Goal: Task Accomplishment & Management: Manage account settings

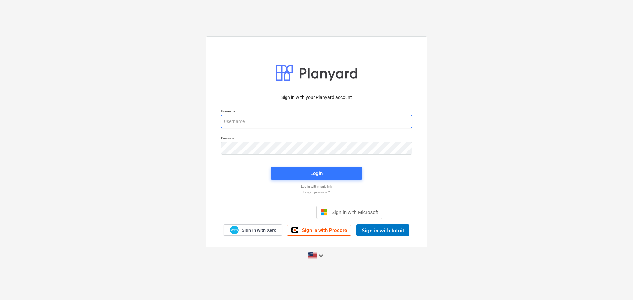
click at [251, 120] on input "email" at bounding box center [316, 121] width 191 height 13
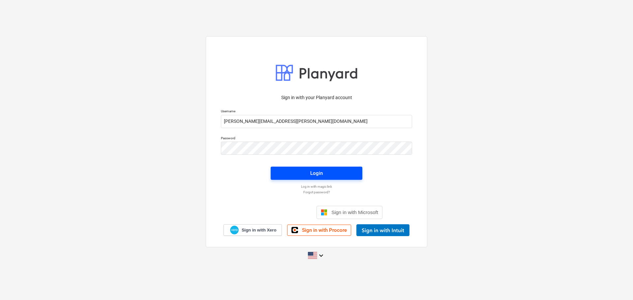
type input "[PERSON_NAME][EMAIL_ADDRESS][PERSON_NAME][DOMAIN_NAME]"
click at [303, 179] on button "Login" at bounding box center [317, 173] width 92 height 13
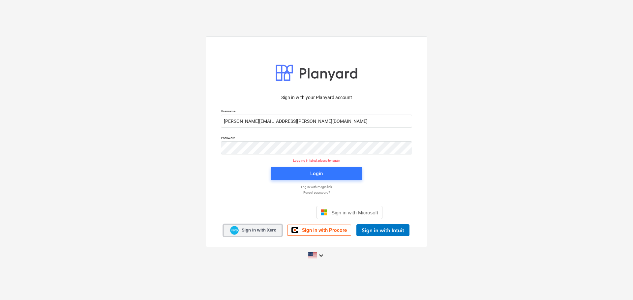
click at [261, 226] on link "Sign in with Xero" at bounding box center [253, 231] width 59 height 12
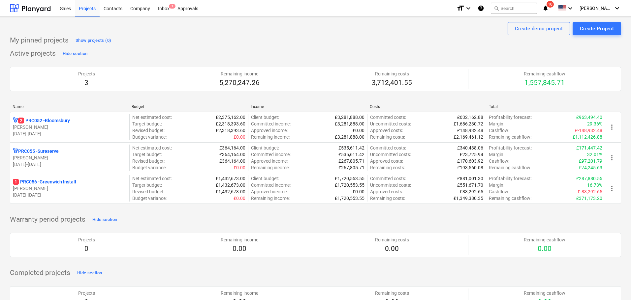
click at [554, 5] on span "10" at bounding box center [549, 4] width 7 height 7
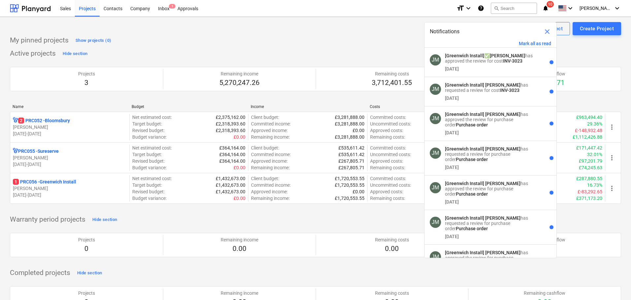
drag, startPoint x: 52, startPoint y: 122, endPoint x: 134, endPoint y: 122, distance: 82.4
click at [52, 122] on p "2 PRC052 - [GEOGRAPHIC_DATA]" at bounding box center [44, 120] width 52 height 7
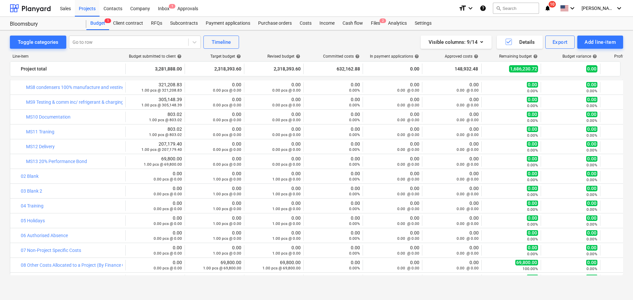
scroll to position [250, 0]
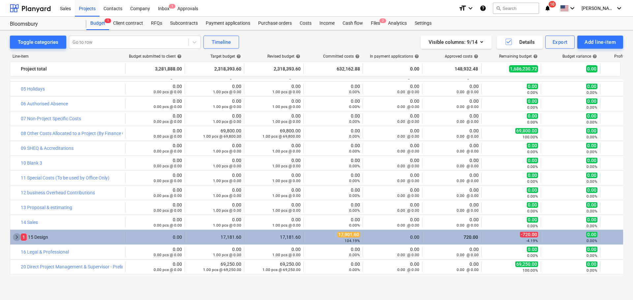
click at [16, 234] on span "keyboard_arrow_right" at bounding box center [17, 237] width 8 height 8
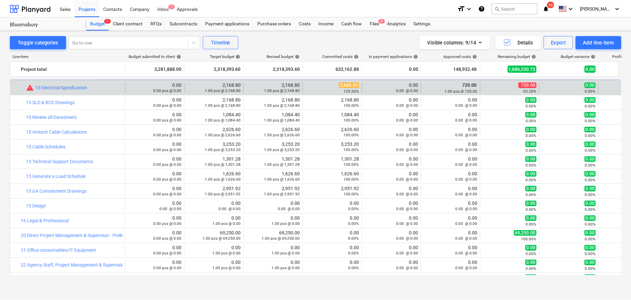
scroll to position [382, 0]
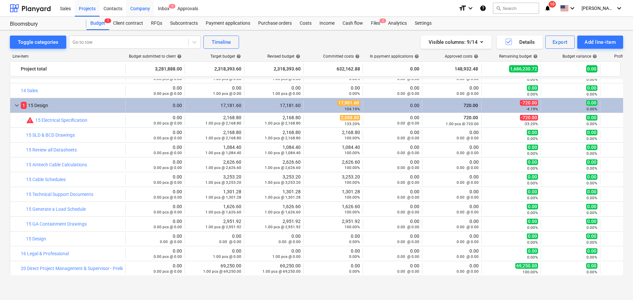
click at [142, 8] on div "Company" at bounding box center [140, 8] width 28 height 17
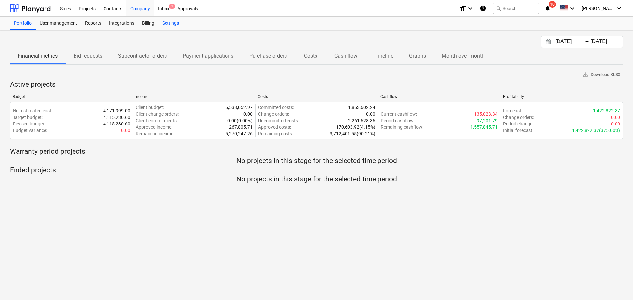
click at [167, 21] on div "Settings" at bounding box center [170, 23] width 25 height 13
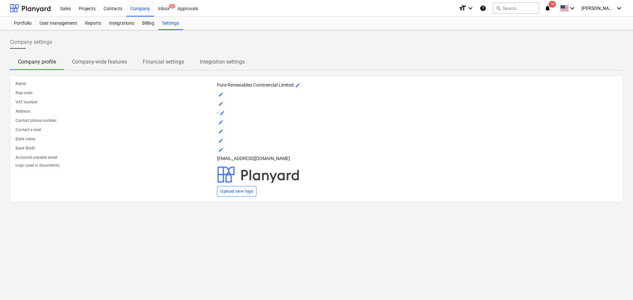
click at [106, 63] on p "Company-wide features" at bounding box center [99, 62] width 55 height 8
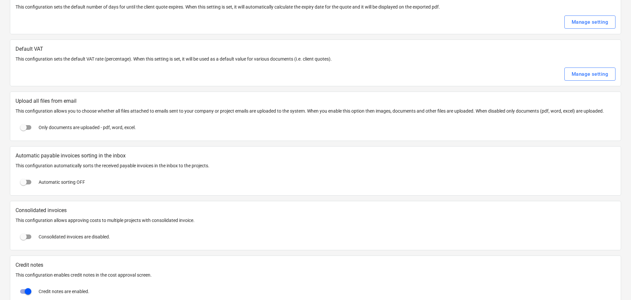
scroll to position [330, 0]
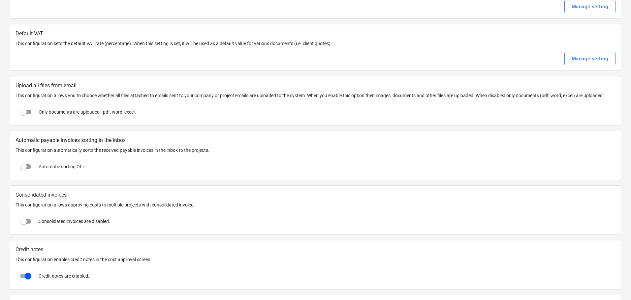
click at [27, 113] on input "checkbox" at bounding box center [23, 112] width 16 height 16
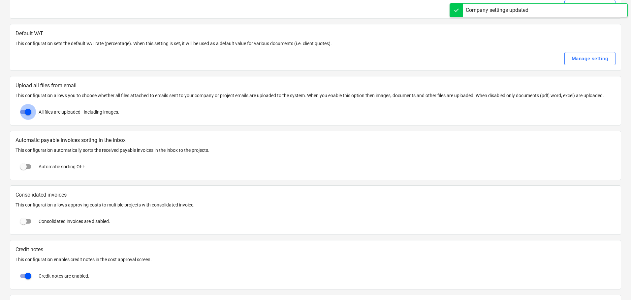
click at [25, 111] on input "checkbox" at bounding box center [28, 112] width 16 height 16
checkbox input "false"
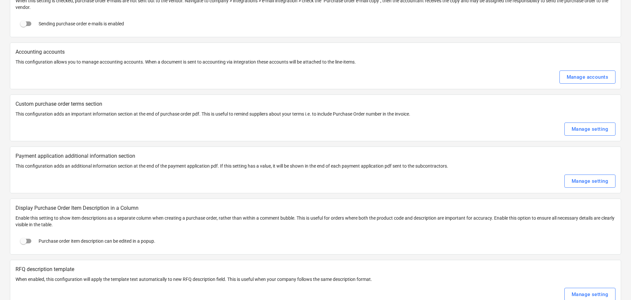
scroll to position [923, 0]
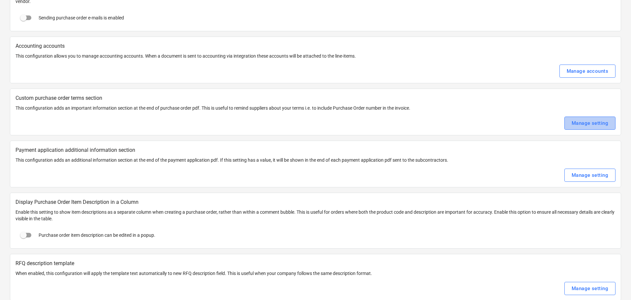
click at [592, 122] on div "Manage setting" at bounding box center [589, 123] width 37 height 9
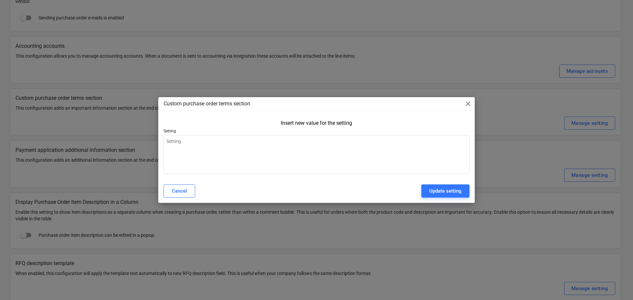
click at [468, 103] on span "close" at bounding box center [468, 104] width 8 height 8
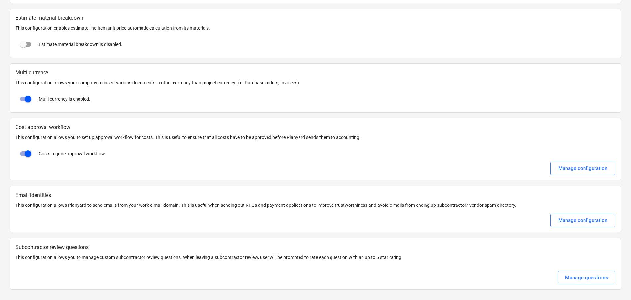
scroll to position [1221, 0]
click at [585, 168] on div "Manage configuration" at bounding box center [582, 168] width 49 height 9
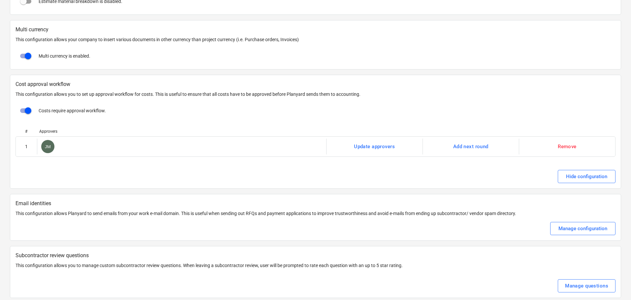
scroll to position [1273, 0]
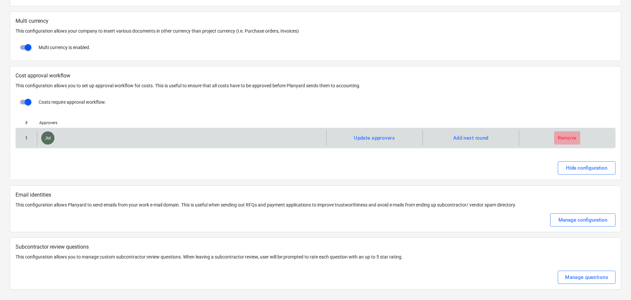
click at [559, 139] on div "Remove" at bounding box center [567, 138] width 19 height 9
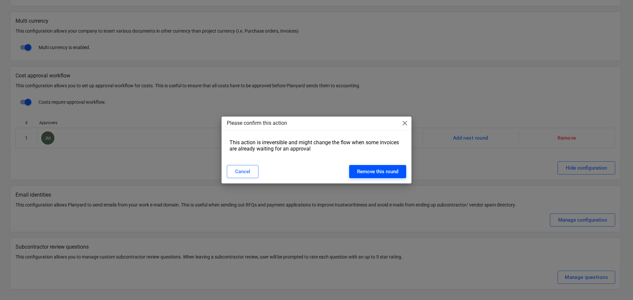
click at [370, 170] on div "Remove this round" at bounding box center [377, 172] width 41 height 9
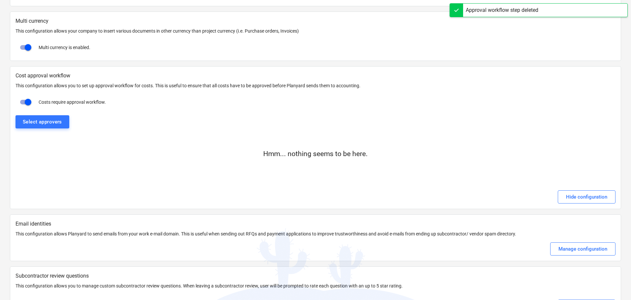
scroll to position [1302, 0]
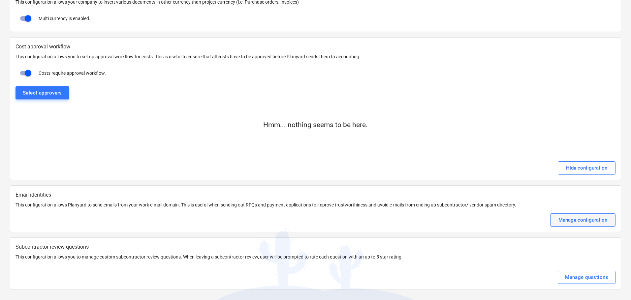
click at [591, 219] on div "Manage configuration" at bounding box center [582, 220] width 49 height 9
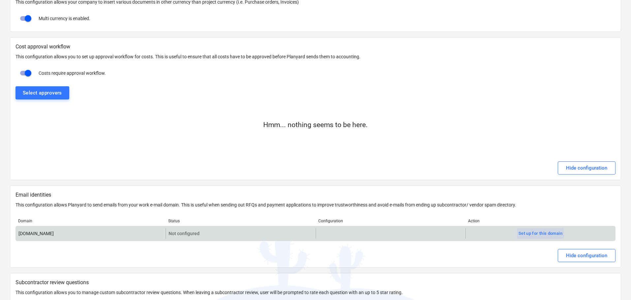
click at [530, 237] on div "Set up for this domain" at bounding box center [540, 234] width 44 height 8
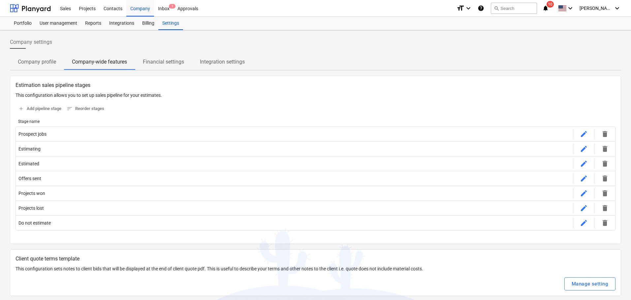
click at [168, 60] on p "Financial settings" at bounding box center [163, 62] width 41 height 8
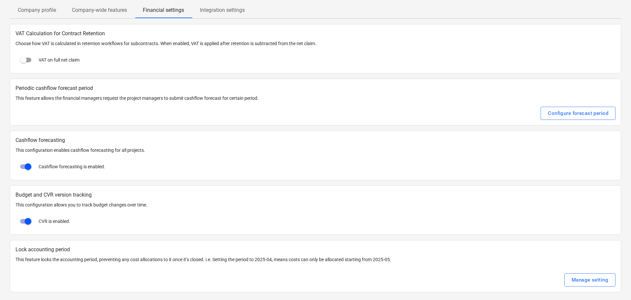
scroll to position [54, 0]
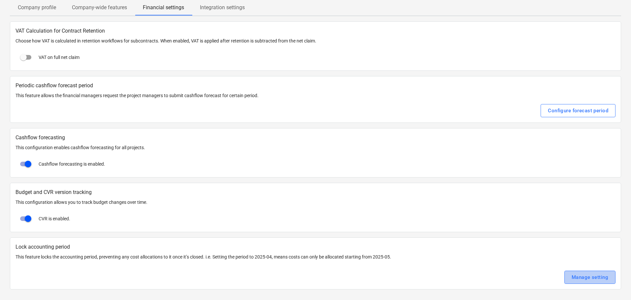
click at [590, 276] on div "Manage setting" at bounding box center [589, 277] width 37 height 9
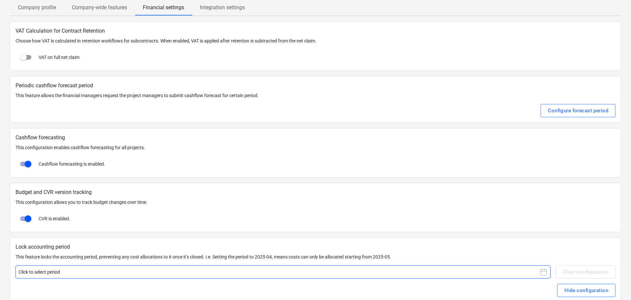
scroll to position [68, 0]
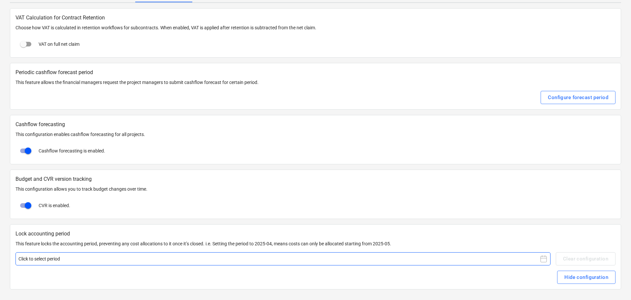
click at [544, 261] on icon at bounding box center [543, 259] width 8 height 8
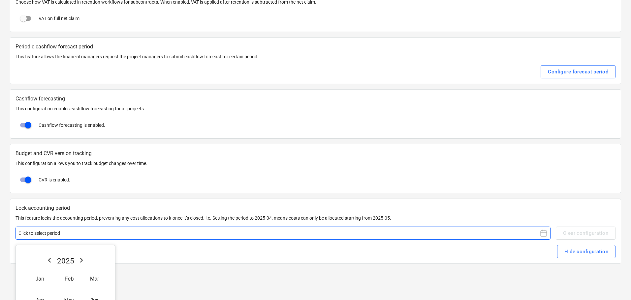
scroll to position [157, 0]
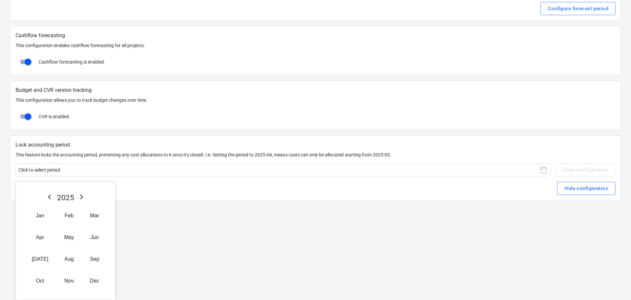
click at [447, 191] on div "Hide configuration" at bounding box center [315, 188] width 600 height 13
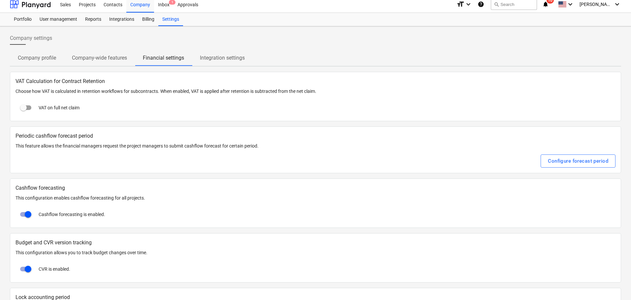
scroll to position [0, 0]
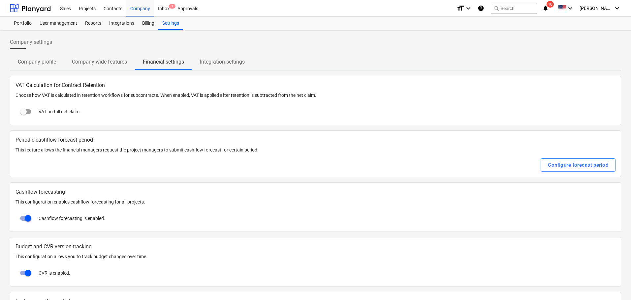
click at [234, 59] on p "Integration settings" at bounding box center [222, 62] width 45 height 8
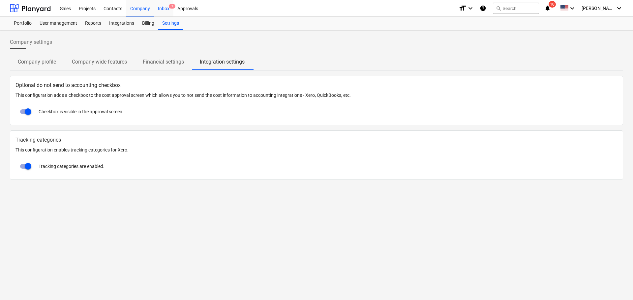
click at [161, 6] on div "Inbox 1" at bounding box center [163, 8] width 19 height 17
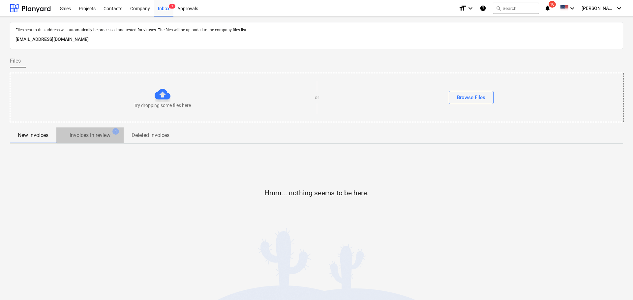
click at [98, 138] on p "Invoices in review" at bounding box center [90, 136] width 41 height 8
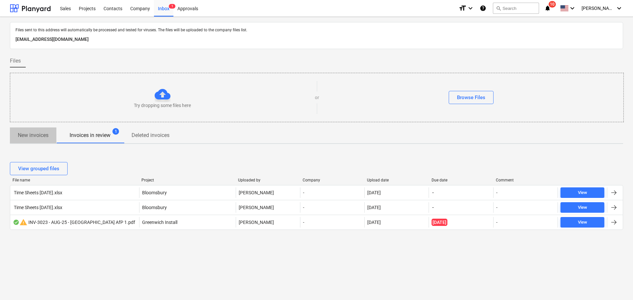
click at [43, 137] on p "New invoices" at bounding box center [33, 136] width 31 height 8
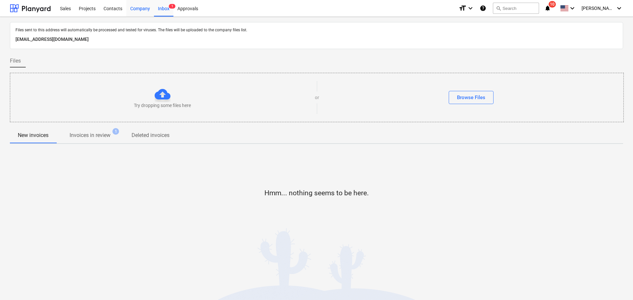
click at [145, 9] on div "Company" at bounding box center [140, 8] width 28 height 17
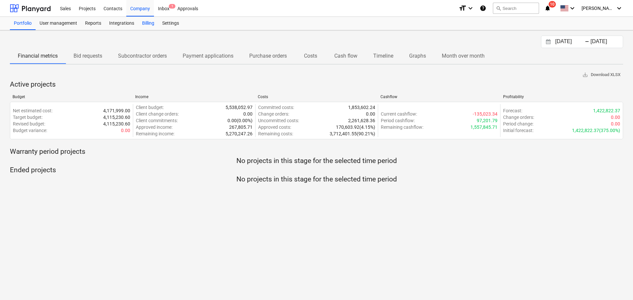
click at [153, 21] on div "Billing" at bounding box center [148, 23] width 20 height 13
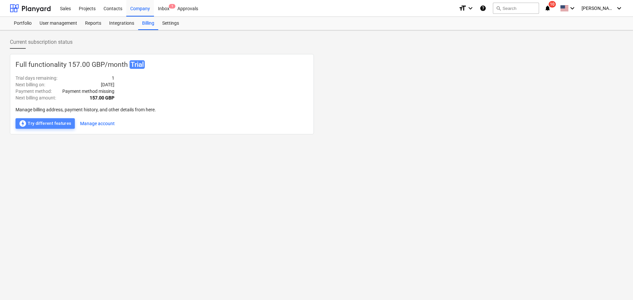
click at [57, 123] on div "offline_bolt Try different features" at bounding box center [45, 124] width 53 height 8
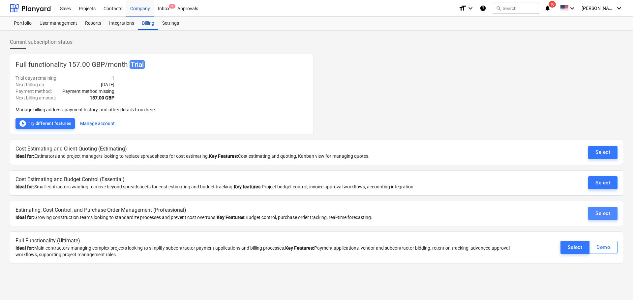
click at [598, 211] on div "Select" at bounding box center [603, 213] width 15 height 9
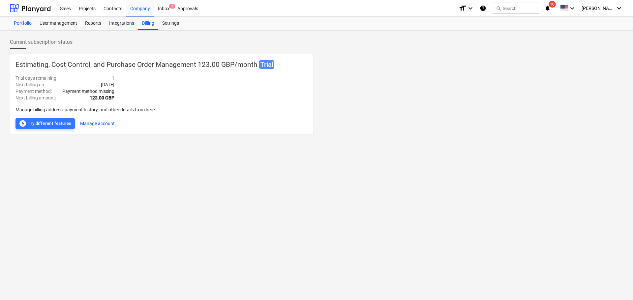
click at [31, 21] on div "Portfolio" at bounding box center [23, 23] width 26 height 13
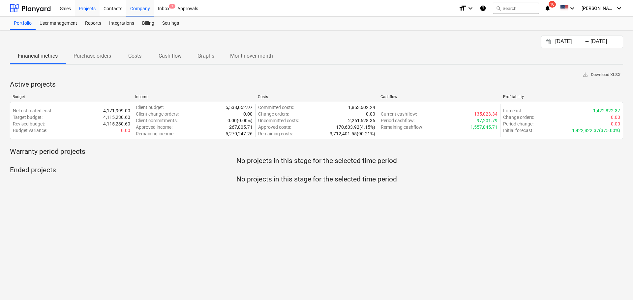
click at [90, 5] on div "Projects" at bounding box center [87, 8] width 25 height 17
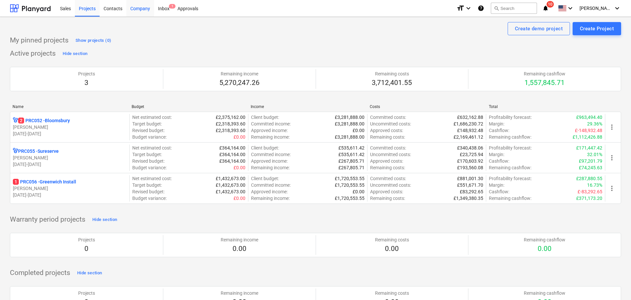
click at [147, 8] on div "Company" at bounding box center [140, 8] width 28 height 17
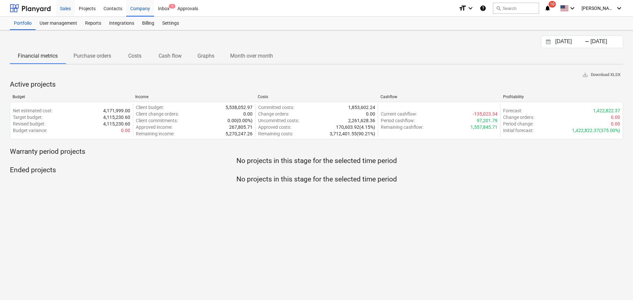
click at [68, 4] on div "Sales" at bounding box center [65, 8] width 19 height 17
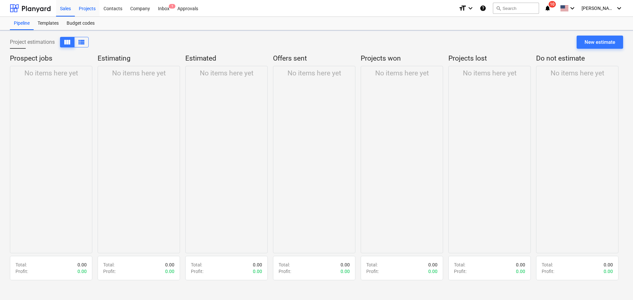
click at [90, 6] on div "Projects" at bounding box center [87, 8] width 25 height 17
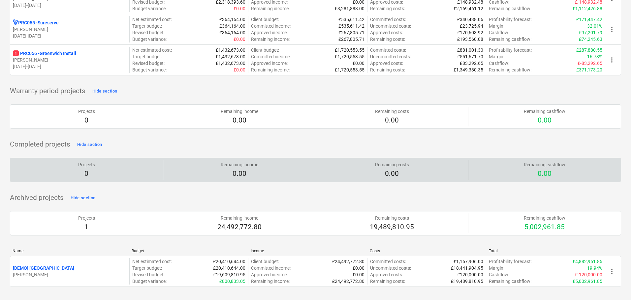
scroll to position [96, 0]
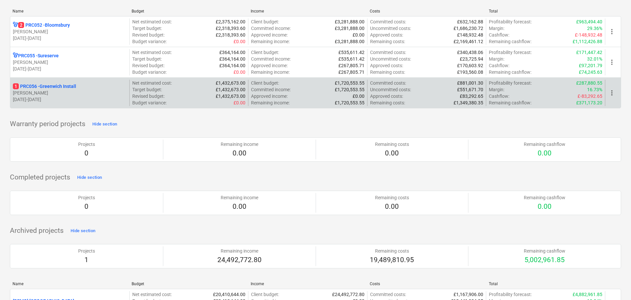
click at [612, 93] on span "more_vert" at bounding box center [612, 93] width 8 height 8
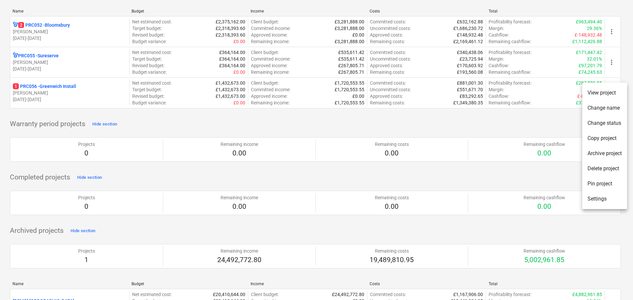
click at [520, 133] on div at bounding box center [316, 150] width 633 height 300
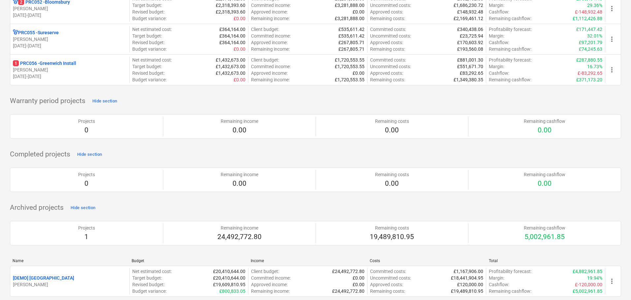
scroll to position [129, 0]
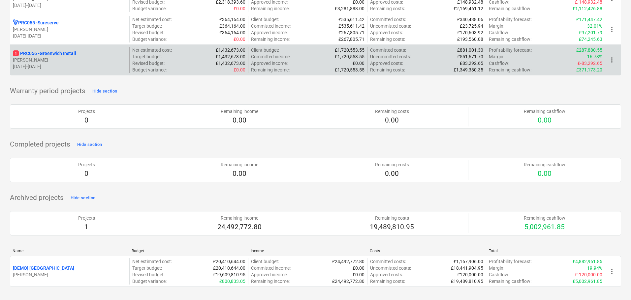
click at [609, 61] on span "more_vert" at bounding box center [612, 60] width 8 height 8
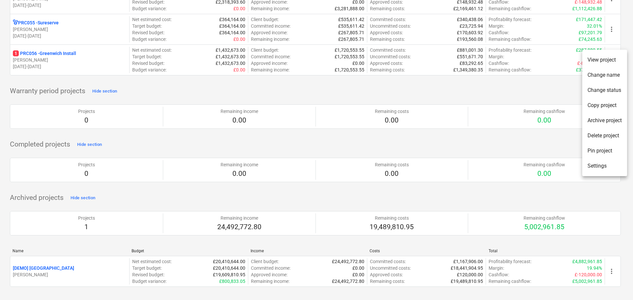
click at [447, 157] on div at bounding box center [316, 150] width 633 height 300
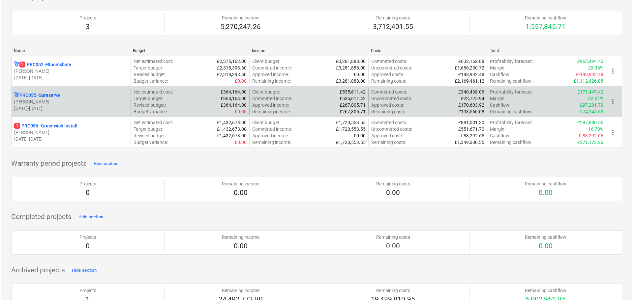
scroll to position [0, 0]
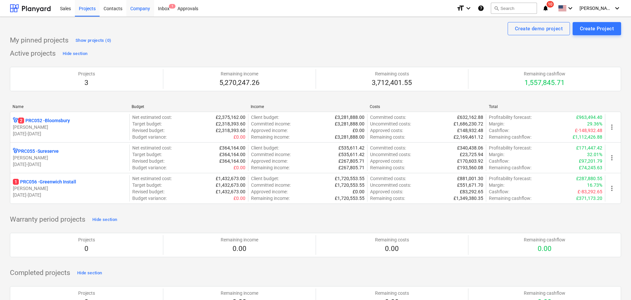
drag, startPoint x: 139, startPoint y: 5, endPoint x: 143, endPoint y: 13, distance: 8.6
click at [139, 5] on div "Company" at bounding box center [140, 8] width 28 height 17
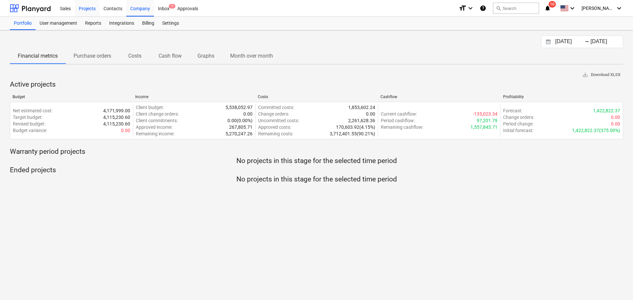
click at [87, 11] on div "Projects" at bounding box center [87, 8] width 25 height 17
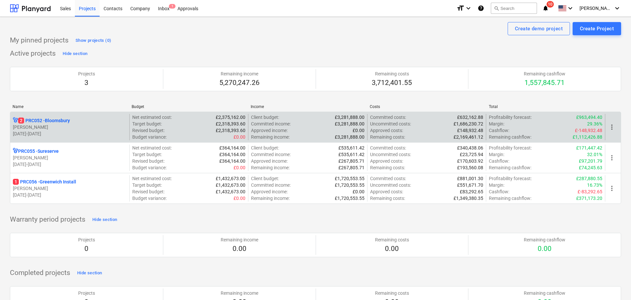
click at [44, 129] on p "[PERSON_NAME]" at bounding box center [70, 127] width 114 height 7
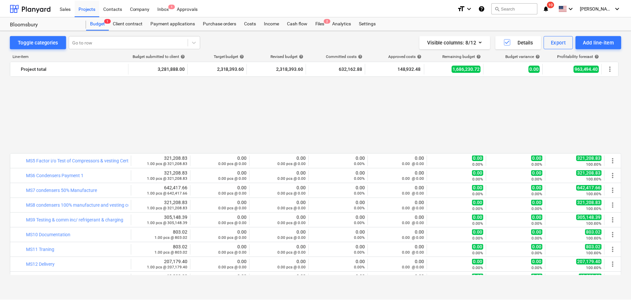
scroll to position [382, 0]
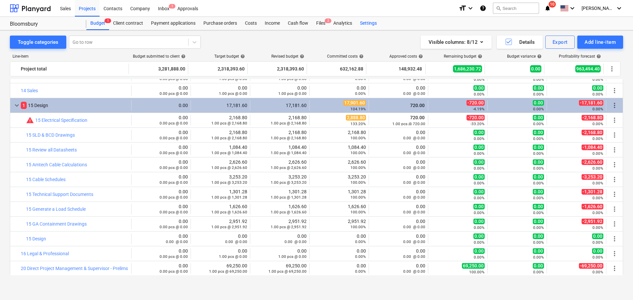
click at [372, 25] on div "Settings" at bounding box center [368, 23] width 25 height 13
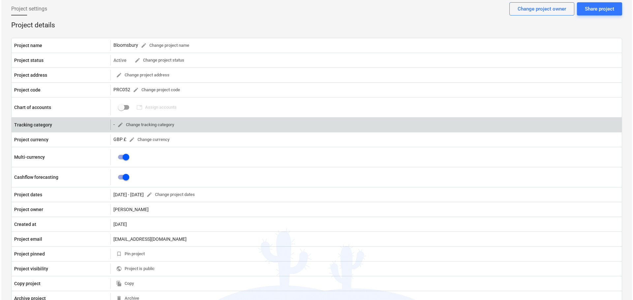
scroll to position [33, 0]
click at [136, 128] on span "edit Change tracking category" at bounding box center [144, 126] width 57 height 8
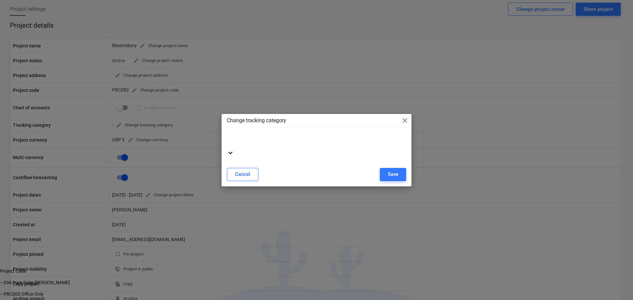
click at [234, 150] on icon at bounding box center [230, 153] width 7 height 7
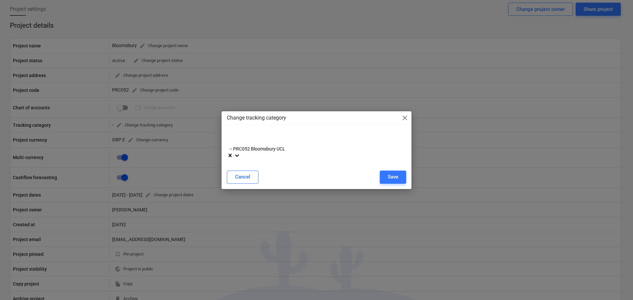
click at [240, 152] on icon at bounding box center [237, 155] width 7 height 7
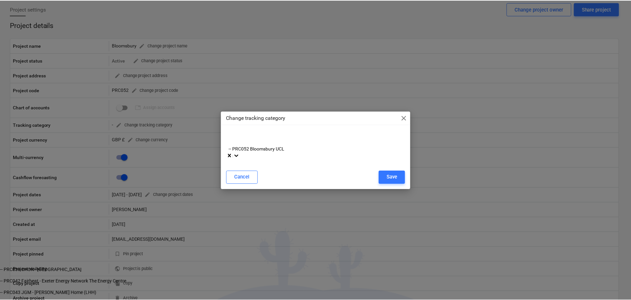
scroll to position [198, 0]
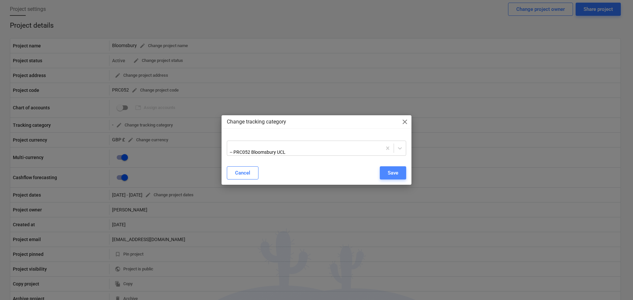
click at [393, 172] on div "Save" at bounding box center [393, 173] width 11 height 9
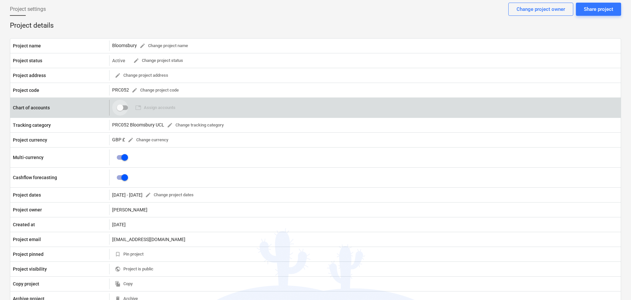
click at [121, 107] on input "checkbox" at bounding box center [120, 108] width 16 height 16
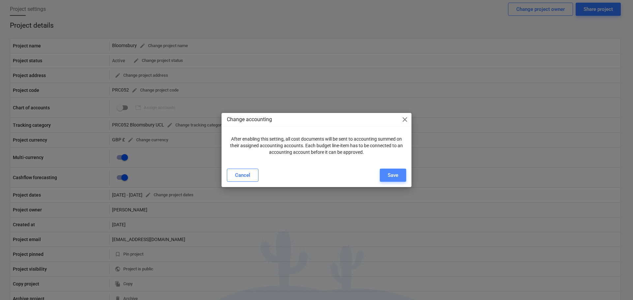
click at [394, 174] on div "Save" at bounding box center [393, 175] width 11 height 9
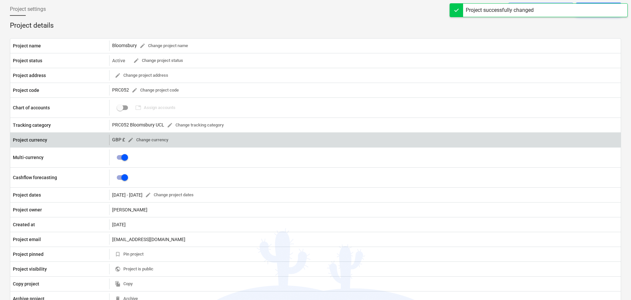
checkbox input "true"
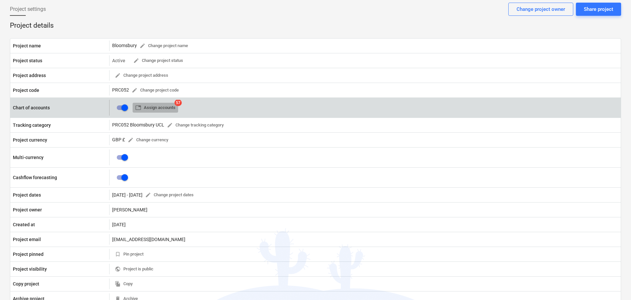
click at [160, 108] on span "table Assign accounts" at bounding box center [155, 108] width 40 height 8
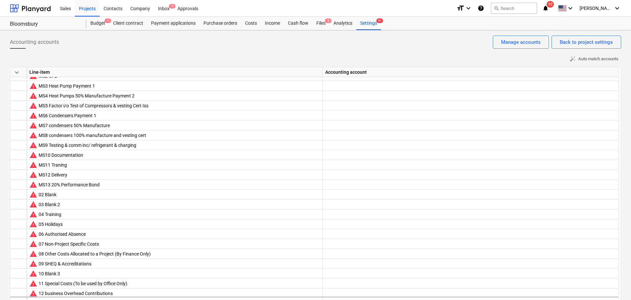
scroll to position [33, 0]
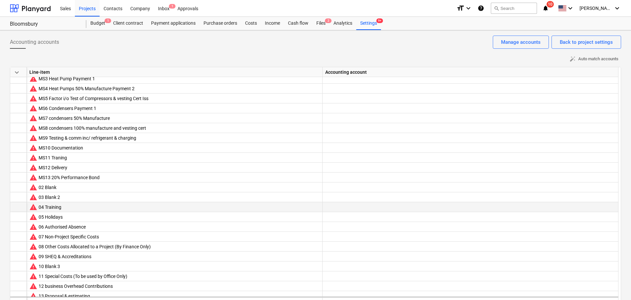
click at [609, 206] on div at bounding box center [470, 213] width 290 height 22
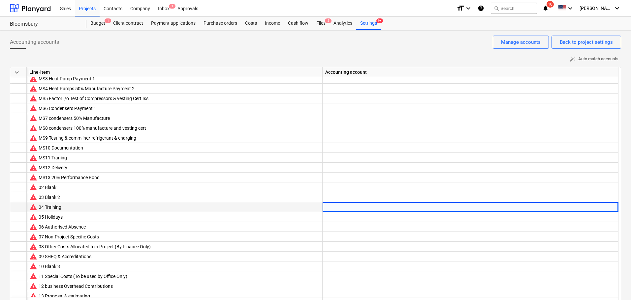
click at [529, 209] on div at bounding box center [470, 213] width 290 height 22
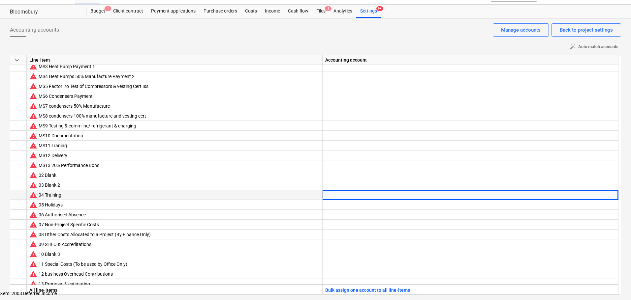
scroll to position [462, 0]
click at [377, 196] on div at bounding box center [470, 195] width 290 height 10
type input "5"
type input "train"
click at [372, 288] on div "Xero: 5201 Staff Training (Direct)" at bounding box center [315, 290] width 631 height 5
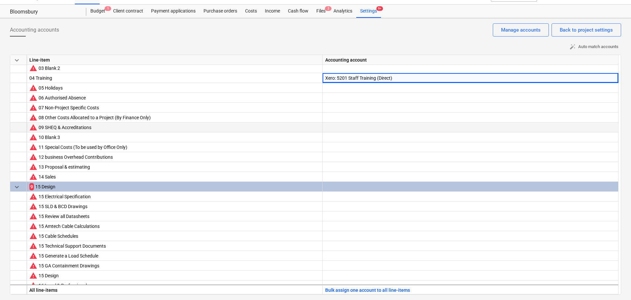
scroll to position [165, 0]
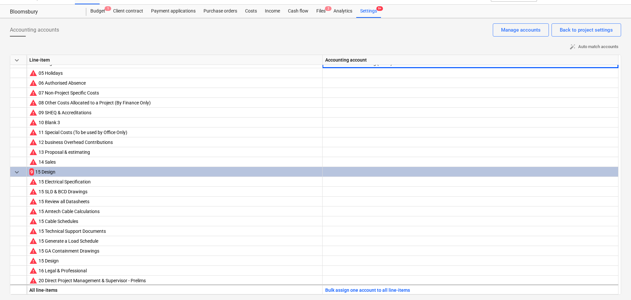
click at [362, 173] on div at bounding box center [470, 178] width 290 height 22
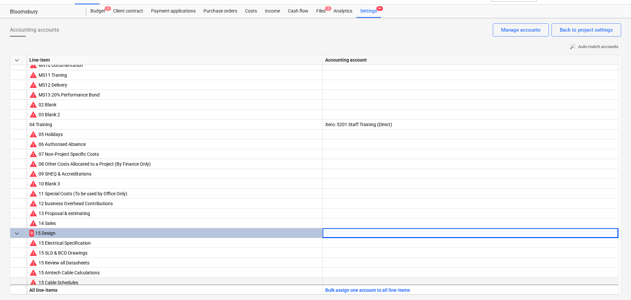
scroll to position [99, 0]
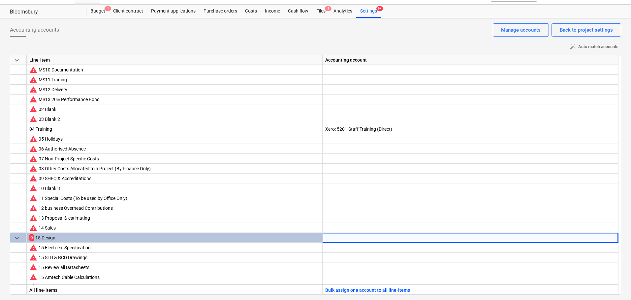
click at [338, 236] on div at bounding box center [470, 244] width 290 height 22
type input "design"
click at [351, 293] on div "Xero: 5300 Design Costs" at bounding box center [315, 295] width 631 height 5
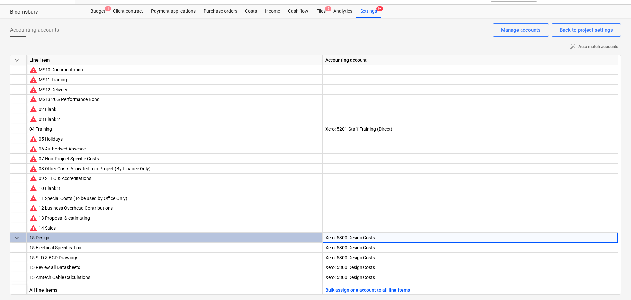
click at [355, 238] on div "Xero: 5300 Design Costs" at bounding box center [470, 249] width 290 height 32
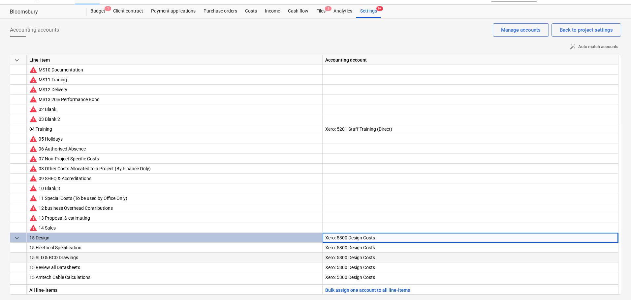
click at [463, 255] on div "Xero: 5300 Design Costs" at bounding box center [470, 269] width 290 height 32
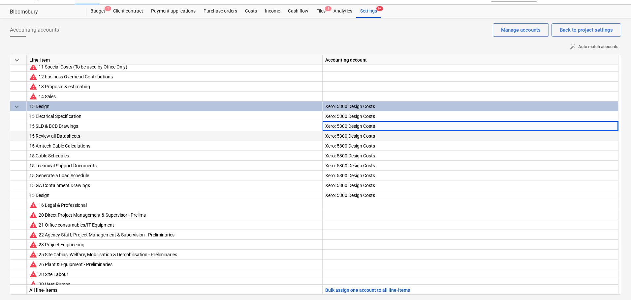
scroll to position [231, 0]
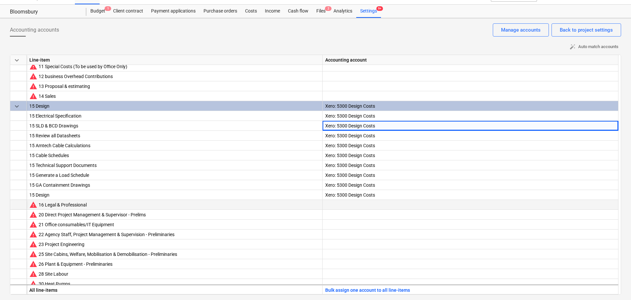
click at [370, 207] on div at bounding box center [470, 211] width 290 height 22
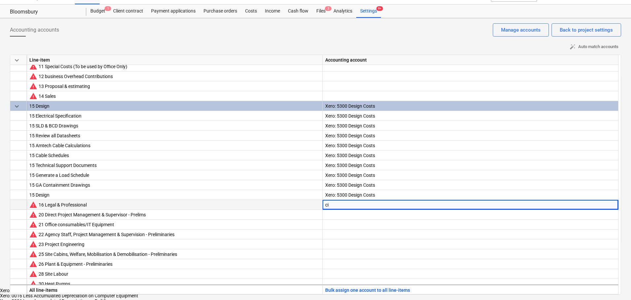
type input "cis"
click at [240, 44] on div "auto_fix_high Auto match accounts" at bounding box center [315, 47] width 611 height 10
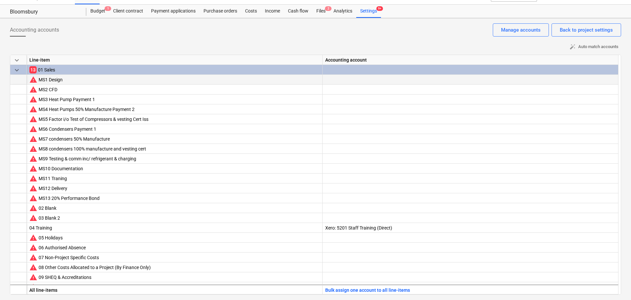
scroll to position [0, 0]
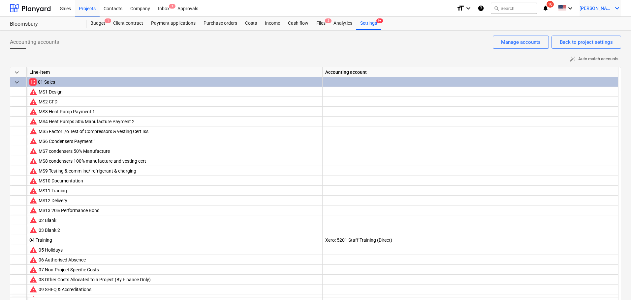
click at [603, 6] on span "[PERSON_NAME]" at bounding box center [595, 8] width 33 height 5
click at [600, 36] on div "Settings" at bounding box center [610, 38] width 21 height 5
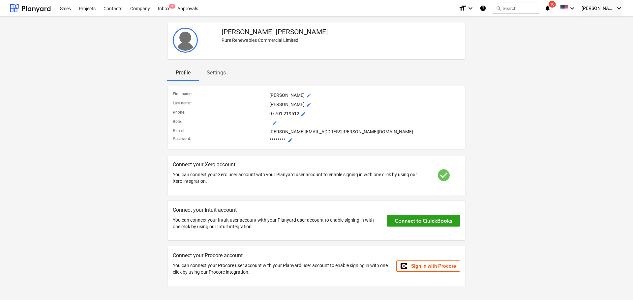
click at [218, 72] on p "Settings" at bounding box center [216, 73] width 19 height 8
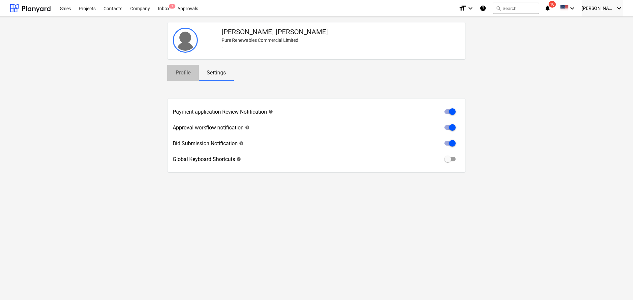
click at [192, 71] on span "Profile" at bounding box center [183, 73] width 32 height 12
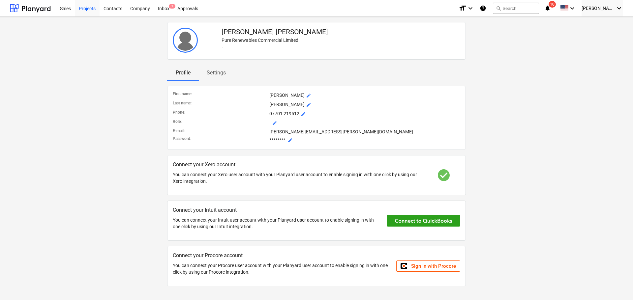
click at [88, 7] on div "Projects" at bounding box center [87, 8] width 25 height 17
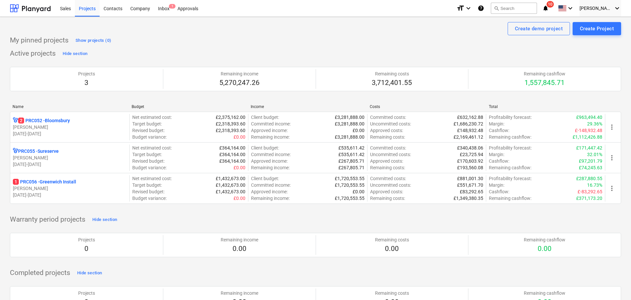
click at [593, 7] on div "format_size keyboard_arrow_down help search Search notifications 10 keyboard_ar…" at bounding box center [538, 8] width 165 height 16
click at [596, 7] on span "[PERSON_NAME]" at bounding box center [595, 8] width 33 height 5
click at [600, 36] on div "Settings" at bounding box center [610, 38] width 21 height 5
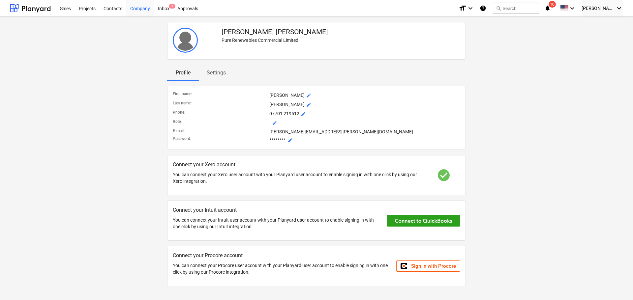
click at [135, 8] on div "Company" at bounding box center [140, 8] width 28 height 17
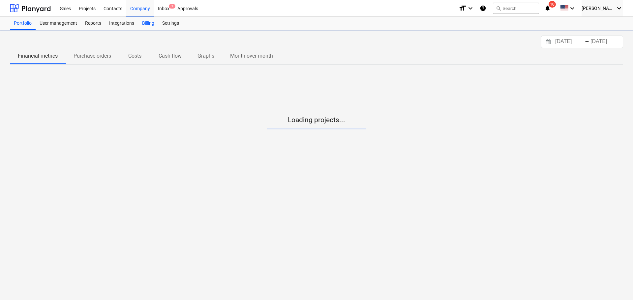
click at [144, 23] on div "Billing" at bounding box center [148, 23] width 20 height 13
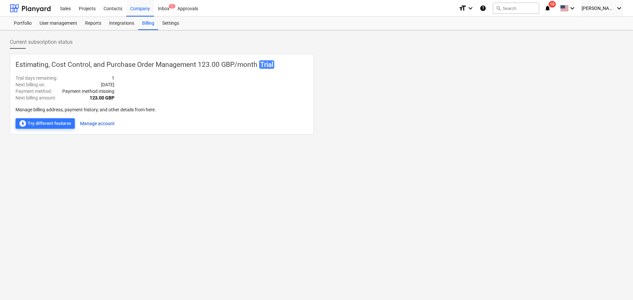
click at [95, 122] on button "Manage account" at bounding box center [97, 123] width 35 height 11
click at [87, 124] on button "Manage account" at bounding box center [97, 123] width 35 height 11
click at [604, 7] on span "[PERSON_NAME]" at bounding box center [598, 8] width 33 height 5
click at [602, 36] on div "Settings" at bounding box center [612, 38] width 21 height 5
